Goal: Connect with others: Connect with others

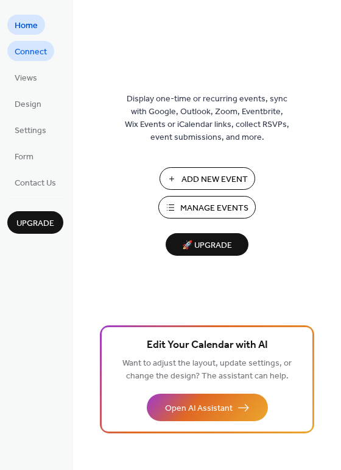
click at [33, 49] on span "Connect" at bounding box center [31, 52] width 32 height 13
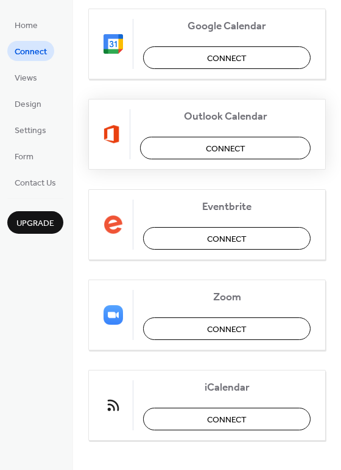
scroll to position [248, 0]
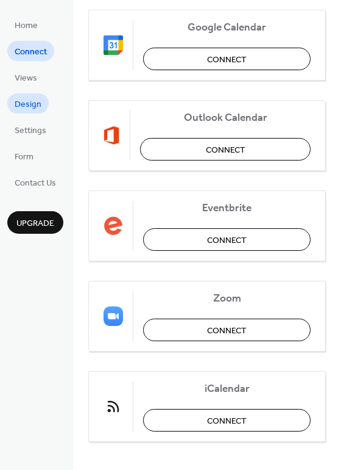
click at [27, 101] on span "Design" at bounding box center [28, 104] width 27 height 13
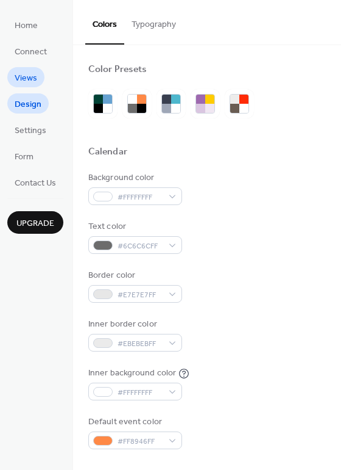
click at [30, 76] on span "Views" at bounding box center [26, 78] width 23 height 13
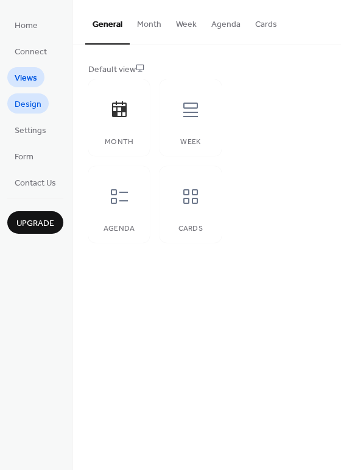
click at [35, 98] on span "Design" at bounding box center [28, 104] width 27 height 13
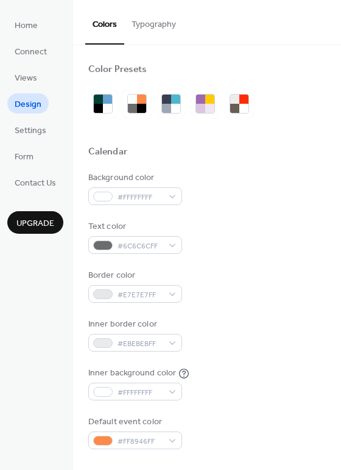
click at [150, 25] on button "Typography" at bounding box center [153, 21] width 59 height 43
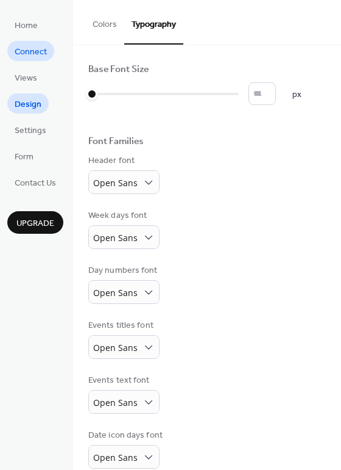
click at [30, 49] on span "Connect" at bounding box center [31, 52] width 32 height 13
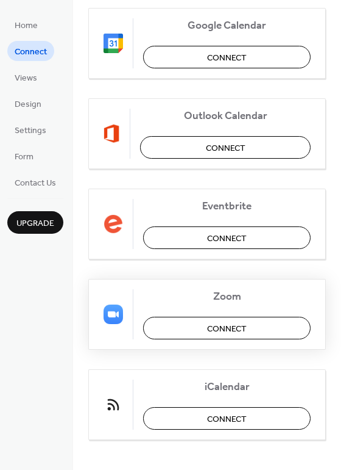
scroll to position [248, 0]
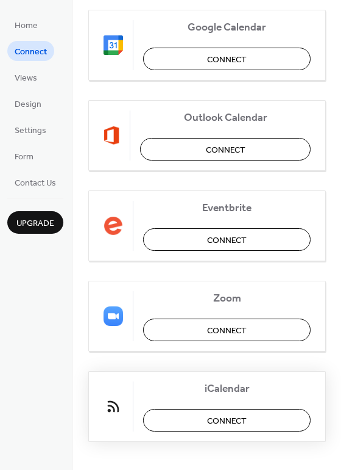
click at [199, 409] on button "Connect" at bounding box center [227, 420] width 168 height 23
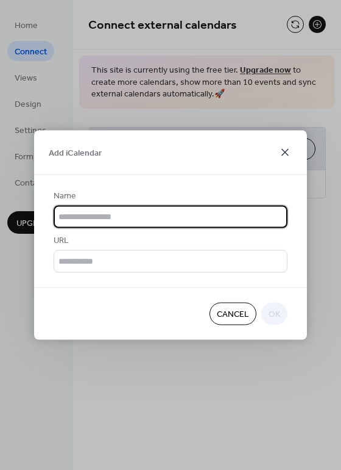
click at [284, 149] on icon at bounding box center [285, 152] width 15 height 15
